Goal: Check status: Check status

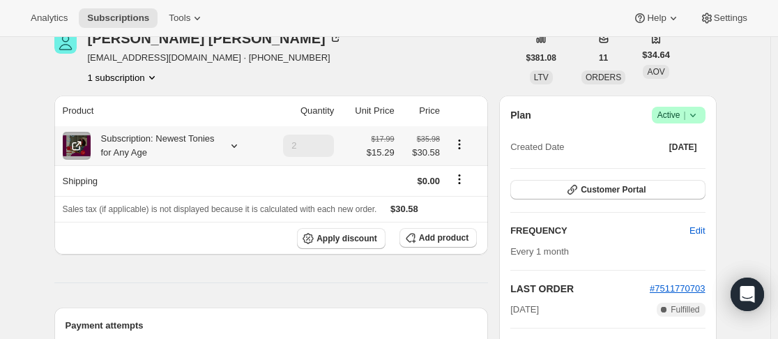
scroll to position [139, 0]
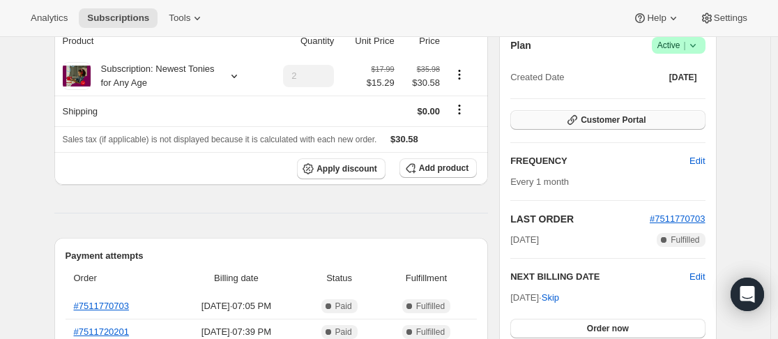
click at [570, 116] on button "Customer Portal" at bounding box center [607, 120] width 195 height 20
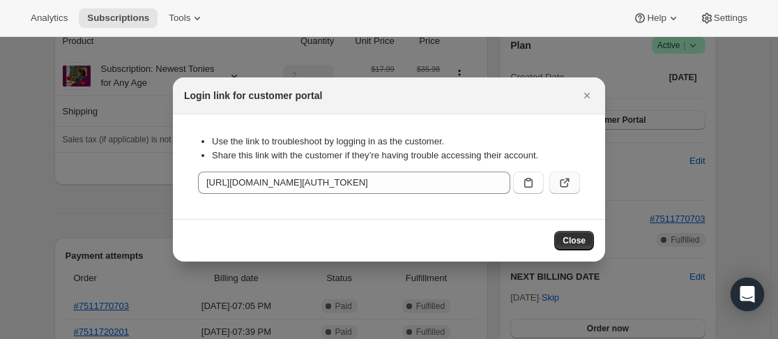
click at [574, 183] on button ":rc1:" at bounding box center [565, 183] width 31 height 22
click at [591, 96] on icon "Close" at bounding box center [587, 96] width 14 height 14
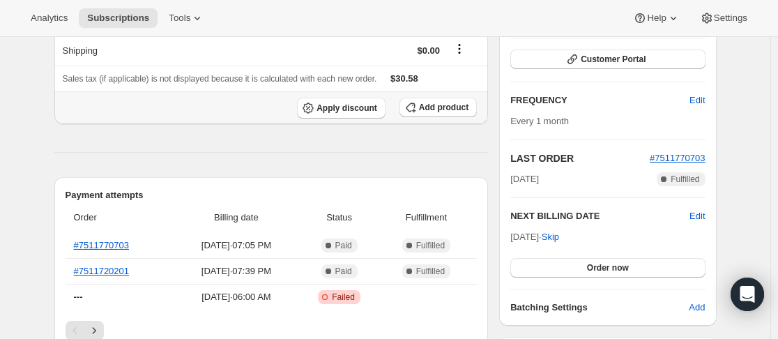
scroll to position [279, 0]
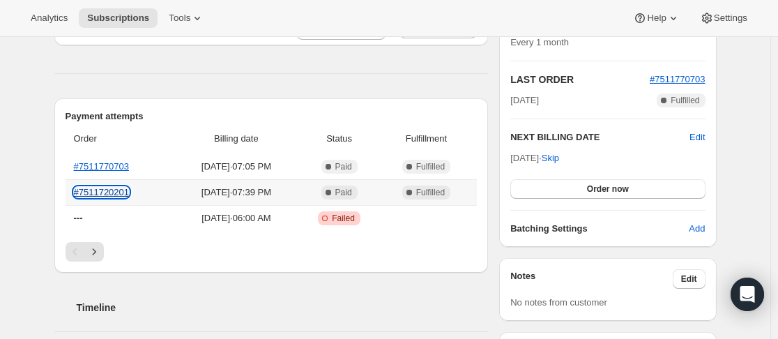
click at [115, 194] on link "#7511720201" at bounding box center [102, 192] width 56 height 10
